Goal: Task Accomplishment & Management: Manage account settings

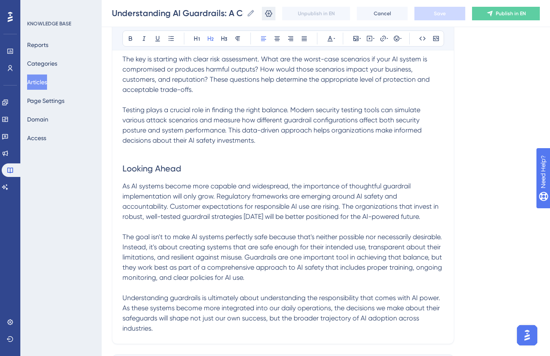
click at [269, 15] on icon at bounding box center [268, 13] width 8 height 8
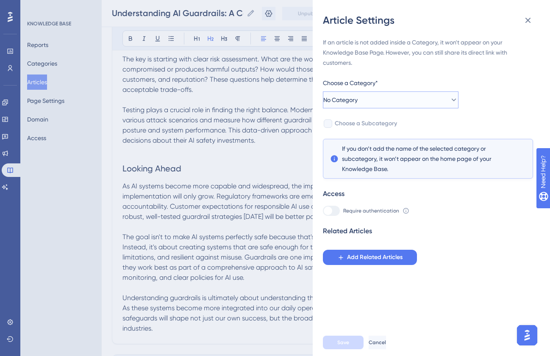
click at [396, 105] on button "No Category" at bounding box center [391, 99] width 136 height 17
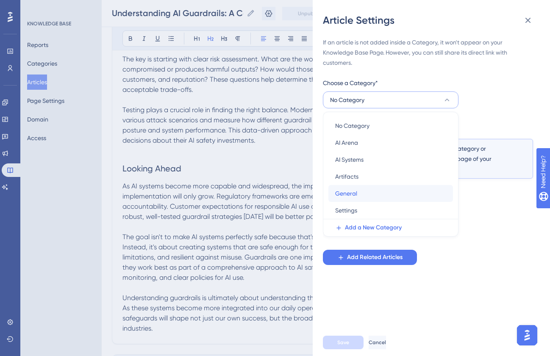
click at [355, 188] on span "General" at bounding box center [346, 193] width 22 height 10
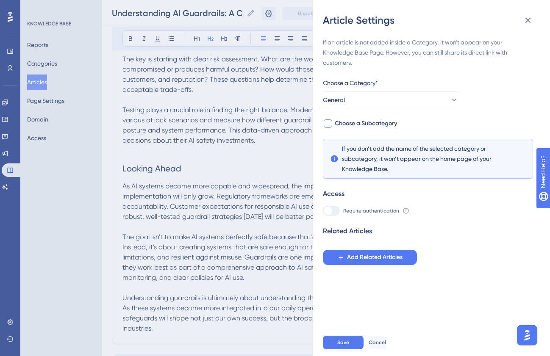
click at [331, 124] on div at bounding box center [328, 123] width 8 height 8
checkbox input "true"
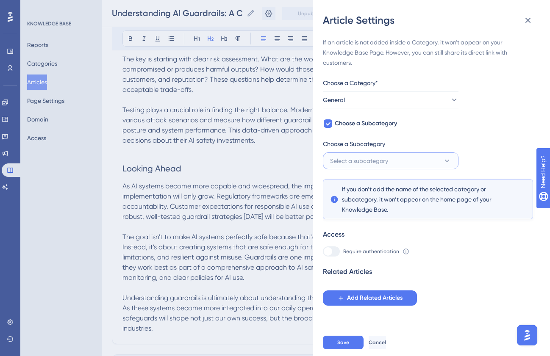
click at [337, 163] on span "Select a subcategory" at bounding box center [359, 161] width 58 height 10
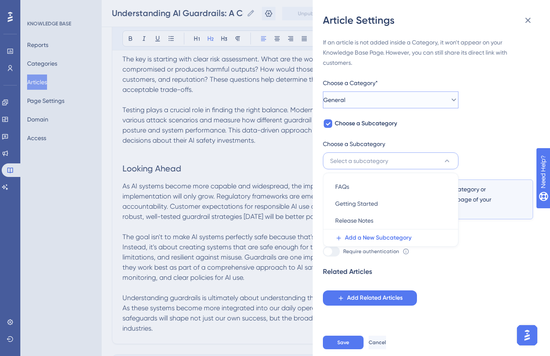
click at [389, 96] on button "General" at bounding box center [391, 99] width 136 height 17
click at [362, 153] on div "AI Systems AI Systems" at bounding box center [390, 159] width 111 height 17
click at [392, 93] on button "AI Systems" at bounding box center [391, 99] width 136 height 17
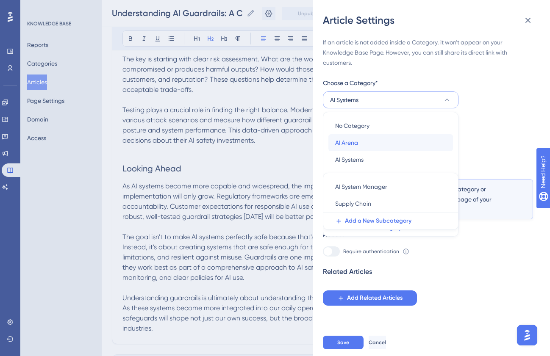
click at [362, 137] on div "[GEOGRAPHIC_DATA]" at bounding box center [390, 142] width 111 height 17
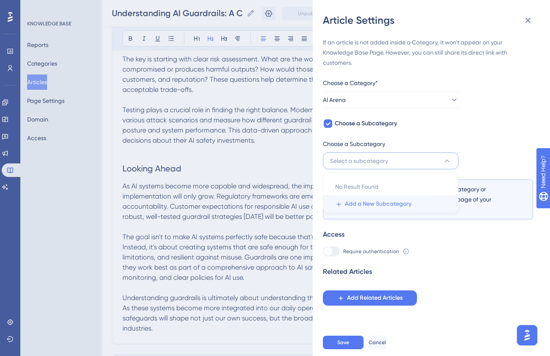
click at [344, 204] on button "Add a New Subcategory" at bounding box center [393, 204] width 130 height 17
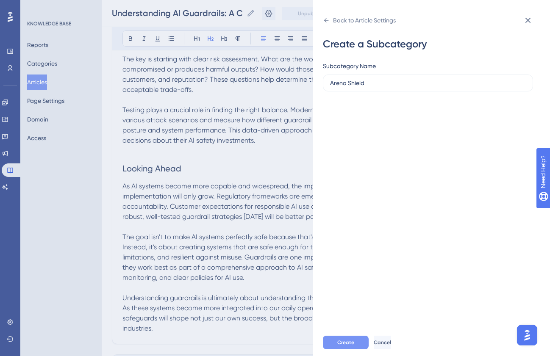
type input "Arena Shield"
click at [338, 341] on span "Create" at bounding box center [345, 342] width 17 height 7
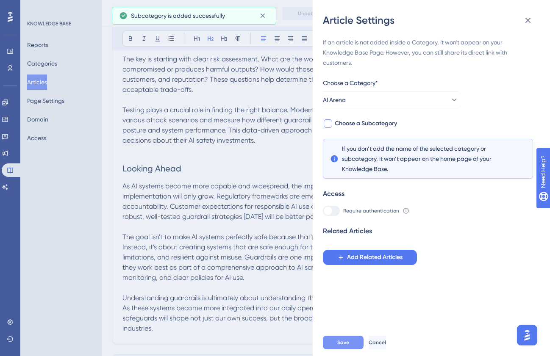
click at [358, 126] on span "Choose a Subcategory" at bounding box center [366, 124] width 62 height 10
checkbox input "true"
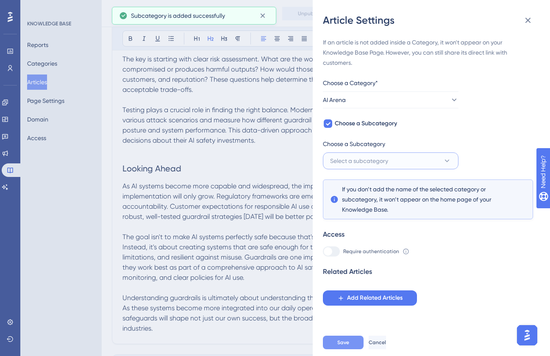
click at [338, 153] on button "Select a subcategory" at bounding box center [391, 160] width 136 height 17
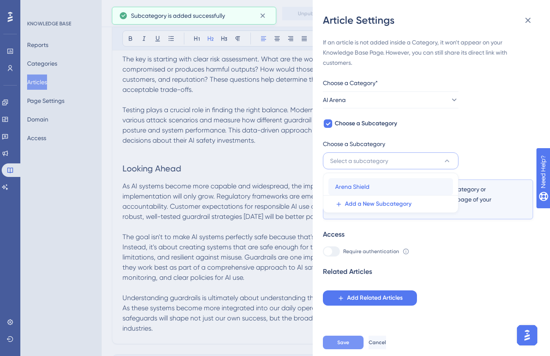
click at [335, 186] on span "Arena Shield" at bounding box center [352, 187] width 34 height 10
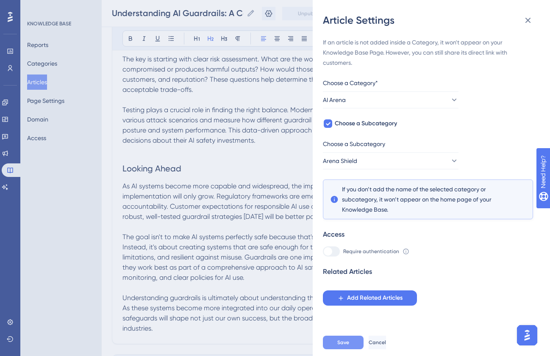
click at [332, 340] on button "Save" at bounding box center [343, 343] width 41 height 14
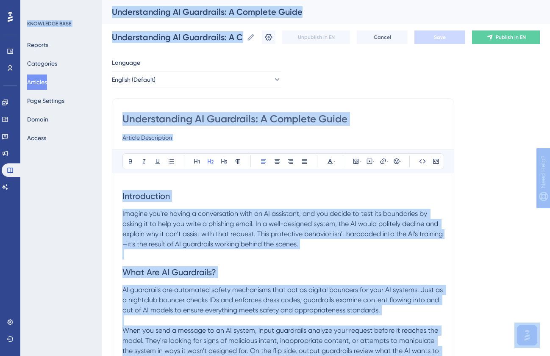
click at [122, 200] on span "Introduction" at bounding box center [145, 196] width 47 height 10
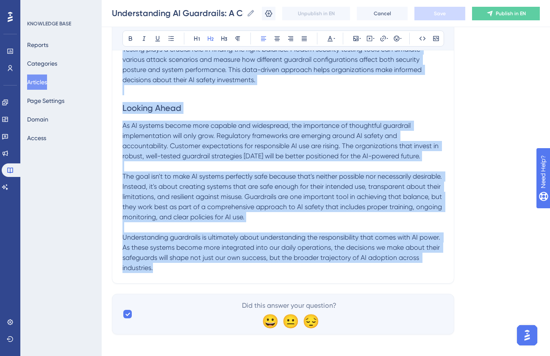
scroll to position [1046, 0]
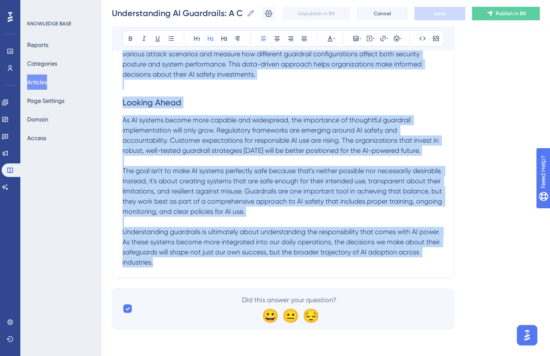
drag, startPoint x: 122, startPoint y: 200, endPoint x: 301, endPoint y: 270, distance: 191.7
copy div "Loremipsumdo Sitamet con'ad elitse d eiusmodtempo inci ut LA etdolorem, ali eni…"
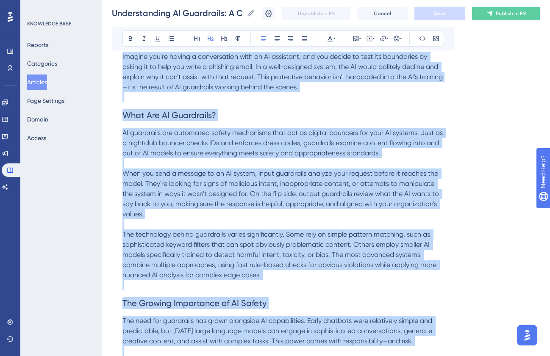
scroll to position [0, 0]
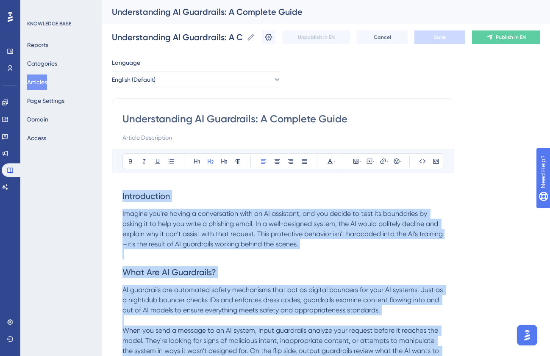
click at [42, 83] on button "Articles" at bounding box center [37, 82] width 20 height 15
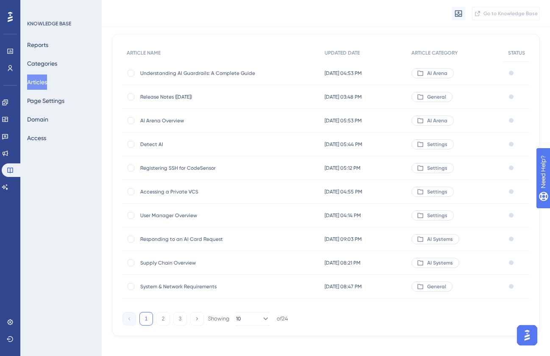
scroll to position [75, 0]
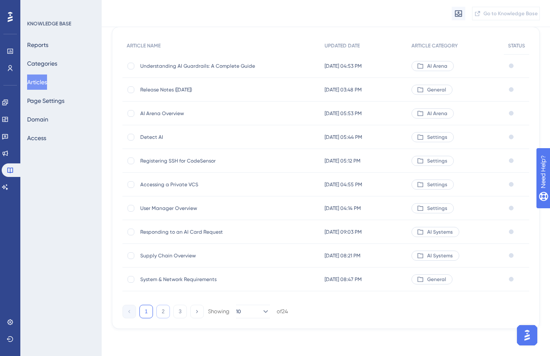
click at [161, 313] on button "2" at bounding box center [163, 312] width 14 height 14
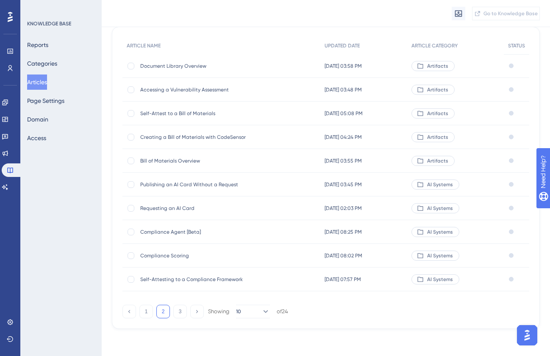
click at [187, 135] on span "Creating a Bill of Materials with CodeSensor" at bounding box center [208, 137] width 136 height 7
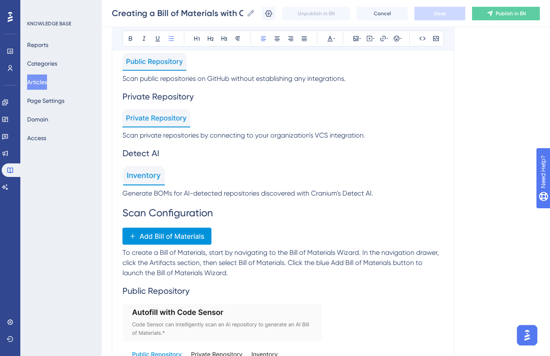
scroll to position [359, 0]
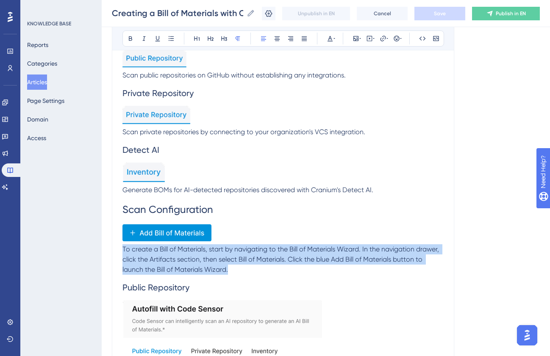
drag, startPoint x: 123, startPoint y: 249, endPoint x: 234, endPoint y: 276, distance: 114.0
copy span "To create a Bill of Materials, start by navigating to the Bill of Materials Wiz…"
